Goal: Find specific page/section: Find specific page/section

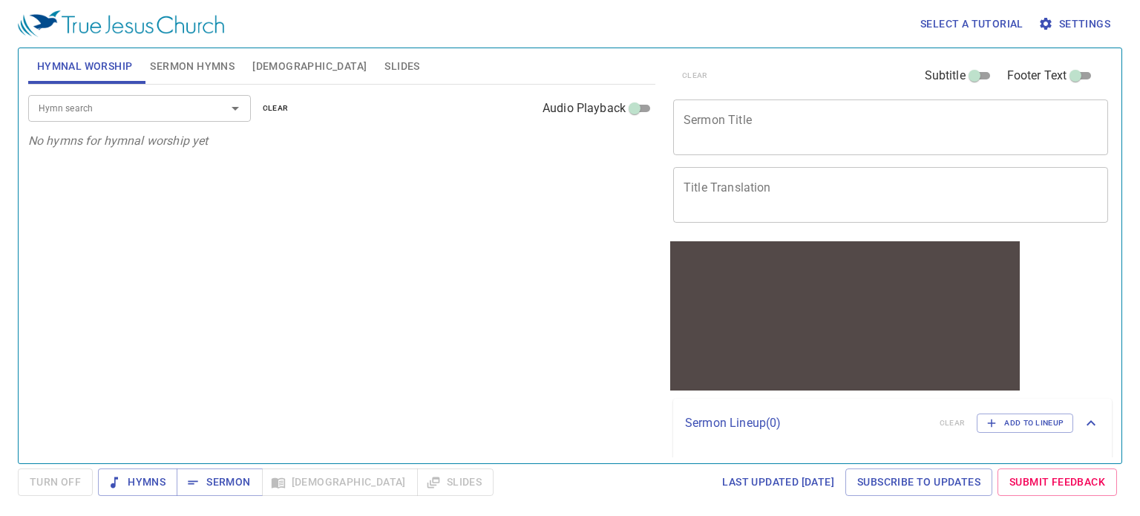
click at [185, 109] on input "Hymn search" at bounding box center [118, 107] width 170 height 17
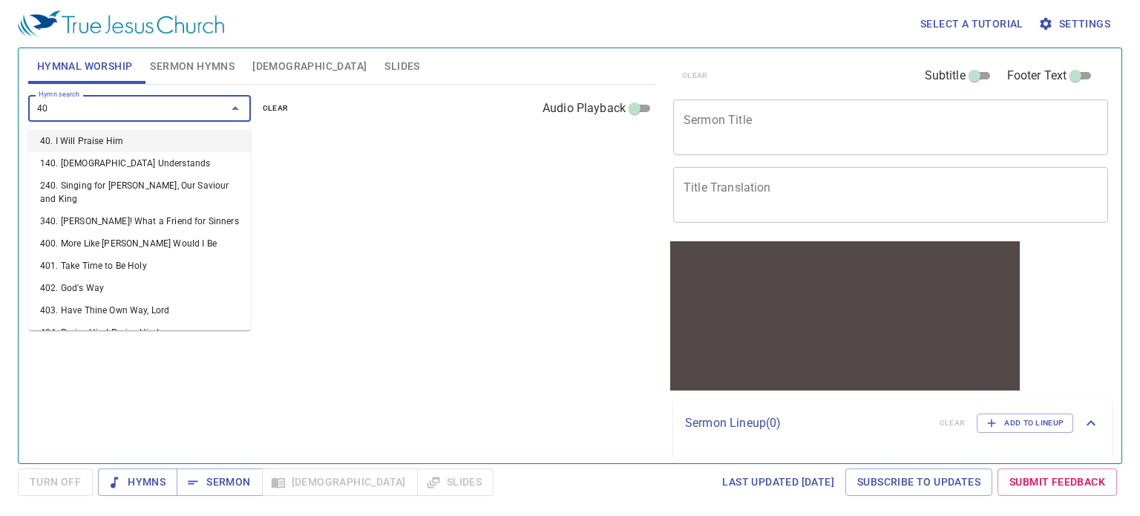
type input "407"
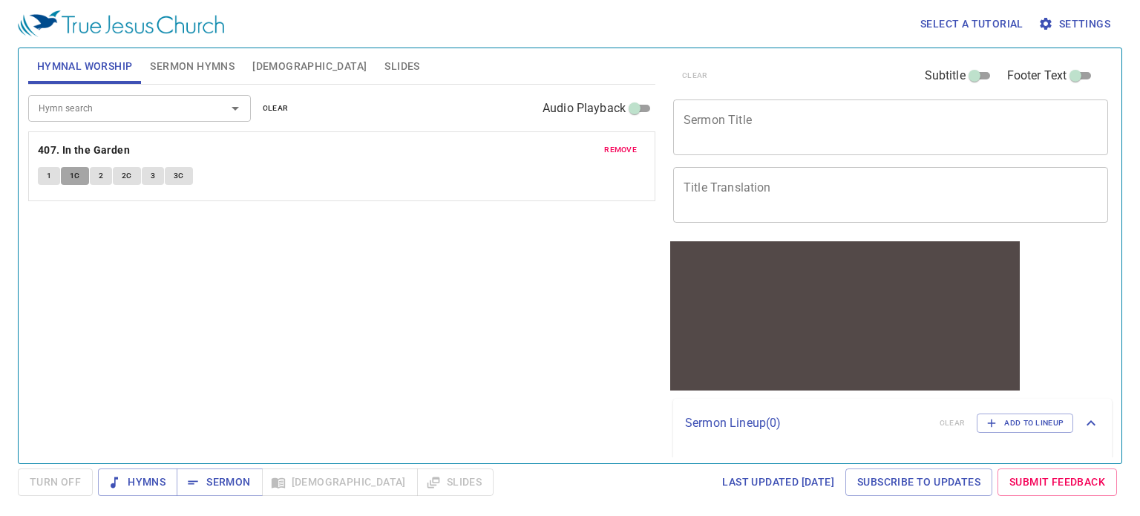
click at [68, 177] on button "1C" at bounding box center [75, 176] width 28 height 18
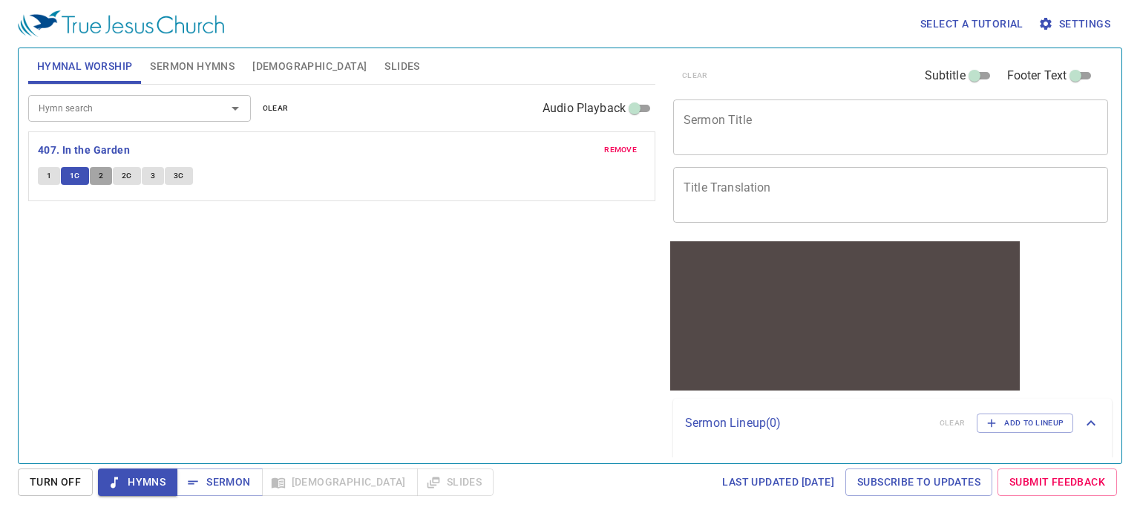
drag, startPoint x: 98, startPoint y: 180, endPoint x: 101, endPoint y: 171, distance: 8.7
click at [99, 177] on span "2" at bounding box center [101, 175] width 4 height 13
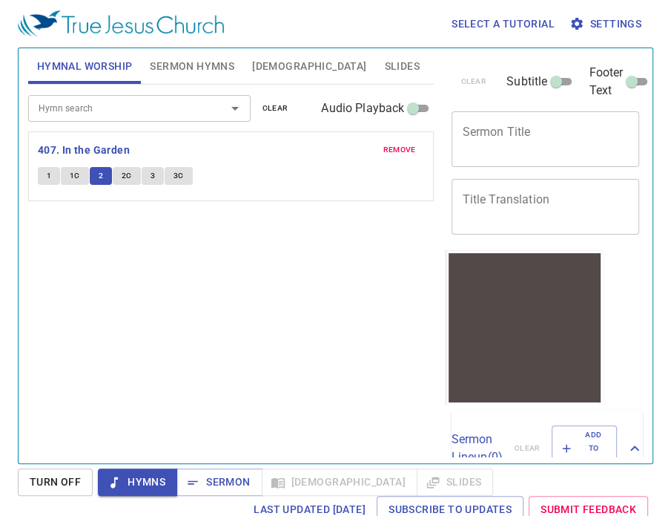
click at [101, 171] on span "2" at bounding box center [101, 175] width 4 height 13
